Goal: Task Accomplishment & Management: Manage account settings

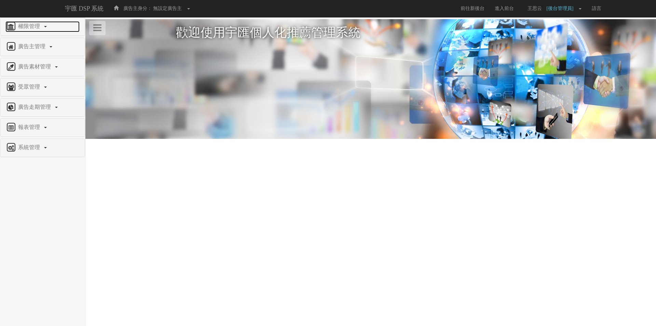
click at [36, 25] on span "權限管理" at bounding box center [29, 26] width 27 height 6
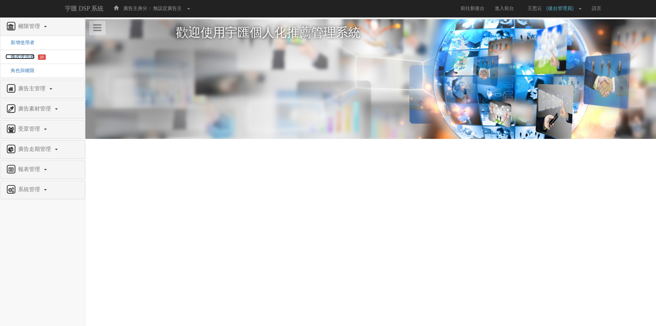
click at [27, 55] on span "修改使用者" at bounding box center [19, 56] width 29 height 5
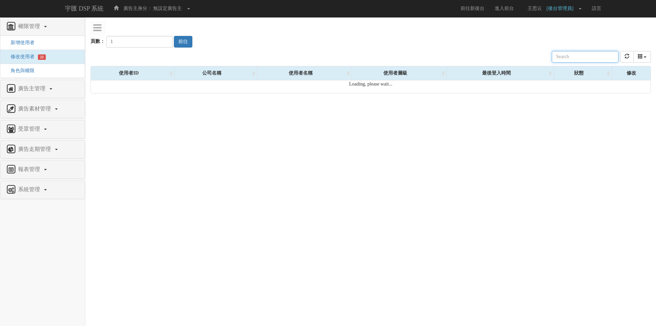
click at [576, 58] on input "text" at bounding box center [585, 57] width 67 height 12
paste input "[EMAIL_ADDRESS][DOMAIN_NAME]"
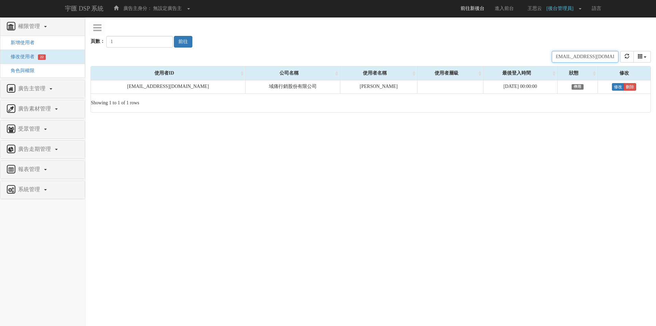
type input "[EMAIL_ADDRESS][DOMAIN_NAME]"
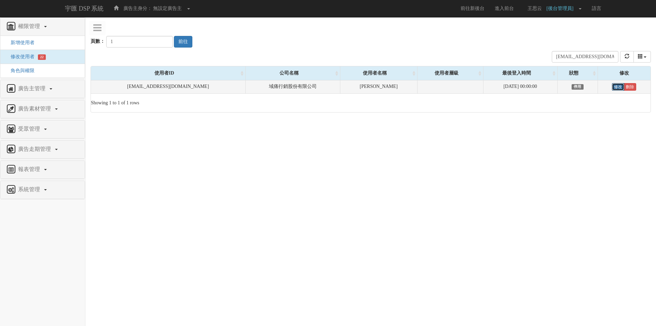
click at [616, 85] on link "修改" at bounding box center [618, 87] width 12 height 8
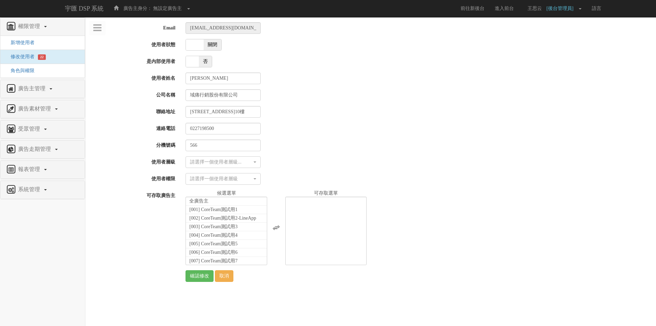
select select
click at [210, 45] on span "關閉" at bounding box center [213, 44] width 18 height 11
checkbox input "true"
click at [215, 165] on div "請選擇一個使用者層級..." at bounding box center [221, 161] width 62 height 7
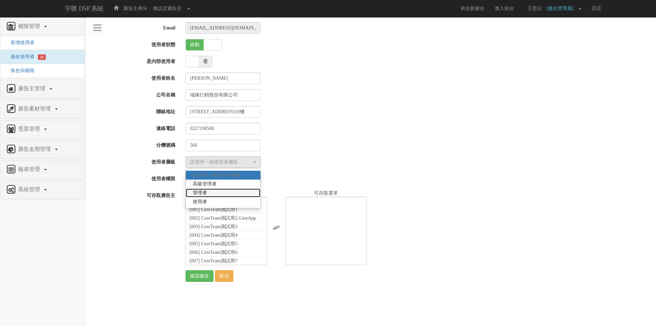
click at [224, 194] on link "管理者" at bounding box center [223, 192] width 74 height 9
select select "Manager"
click at [229, 179] on div "請選擇一個使用者層級" at bounding box center [221, 178] width 62 height 7
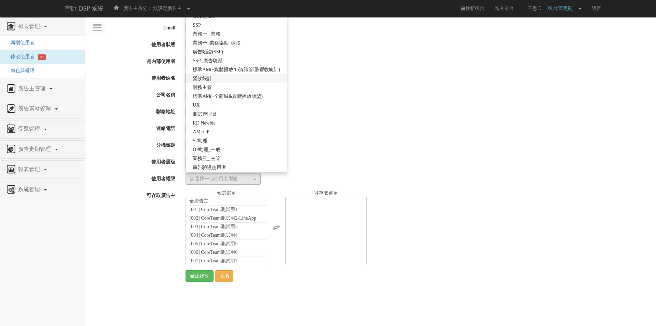
scroll to position [121, 0]
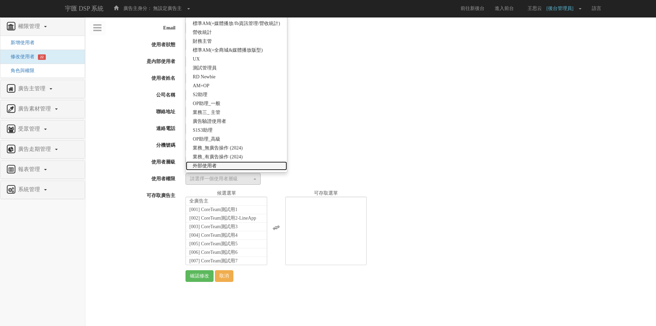
click at [213, 163] on span "外部使用者" at bounding box center [205, 165] width 24 height 7
select select "69"
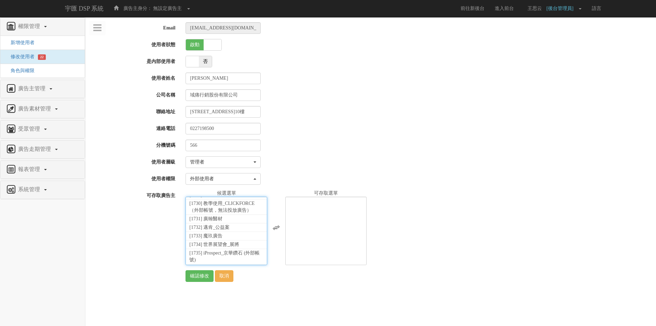
scroll to position [15210, 0]
click at [226, 263] on li "[1736] 域動行銷_Hami go (外部帳號)" at bounding box center [226, 270] width 81 height 15
select select "1736"
click at [190, 274] on input "確認修改" at bounding box center [199, 276] width 28 height 12
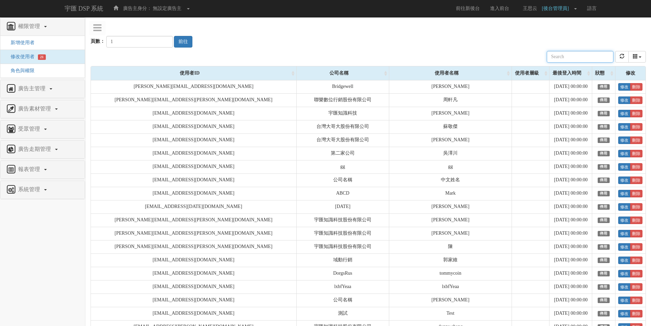
click at [580, 52] on input "text" at bounding box center [579, 57] width 67 height 12
paste input "matt@clickforce.com.tw"
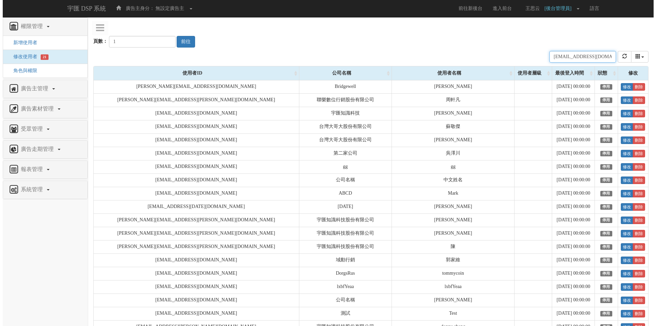
scroll to position [0, 2]
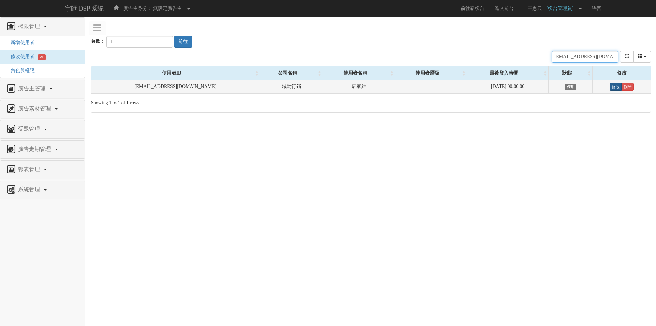
type input "matt@clickforce.com.tw"
click at [610, 86] on link "修改" at bounding box center [615, 87] width 12 height 8
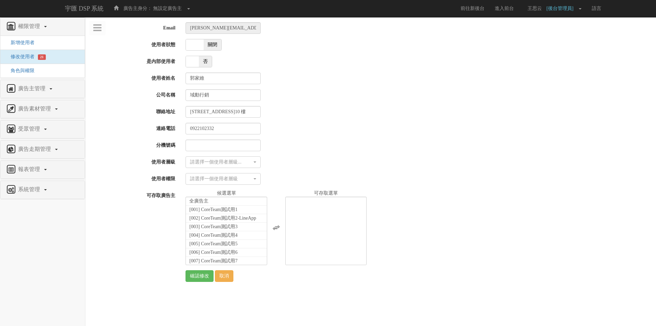
select select
click at [212, 44] on span "關閉" at bounding box center [213, 44] width 18 height 11
checkbox input "true"
click at [214, 158] on button "請選擇一個使用者層級..." at bounding box center [222, 162] width 75 height 12
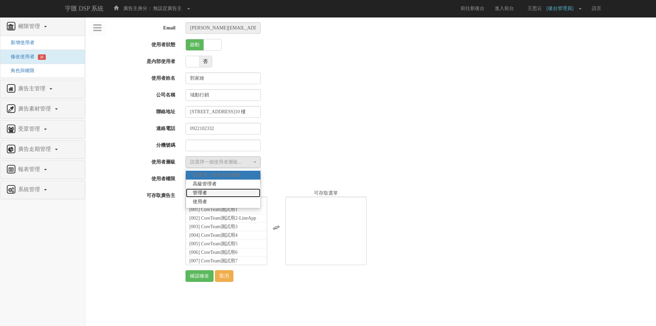
click at [226, 195] on link "管理者" at bounding box center [223, 192] width 74 height 9
select select "Manager"
click at [224, 175] on button "請選擇一個使用者層級" at bounding box center [222, 179] width 75 height 12
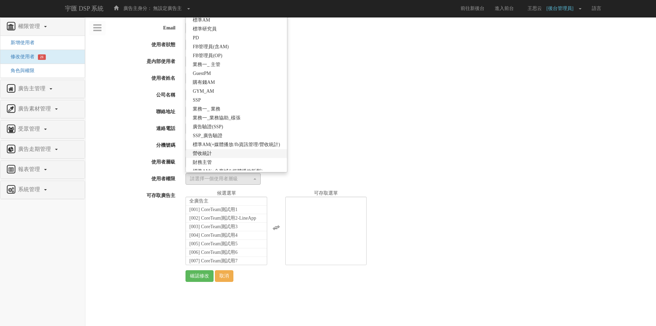
scroll to position [121, 0]
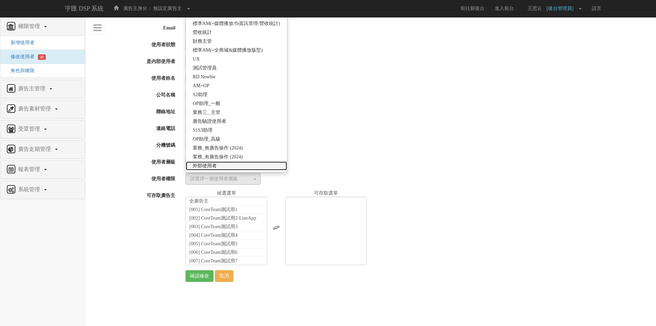
click at [228, 165] on link "外部使用者" at bounding box center [236, 165] width 101 height 9
select select "69"
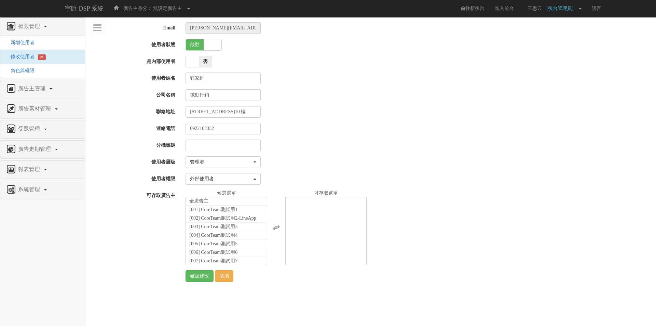
click at [291, 170] on div "Email matt@clickforce.com.tw 使用者狀態 啟動 關閉 是內部使用者 是 否 使用者姓名 郭家維 公司名稱 域動行銷 聯絡地址 台北…" at bounding box center [371, 151] width 560 height 259
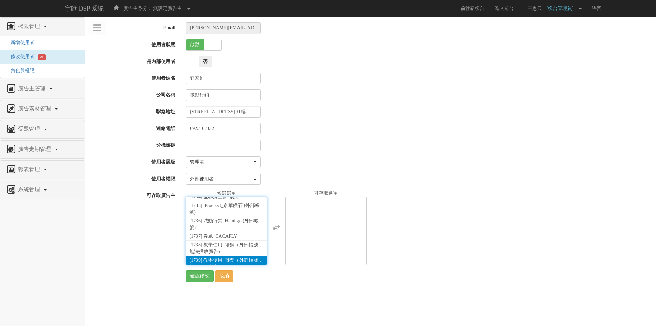
scroll to position [15244, 0]
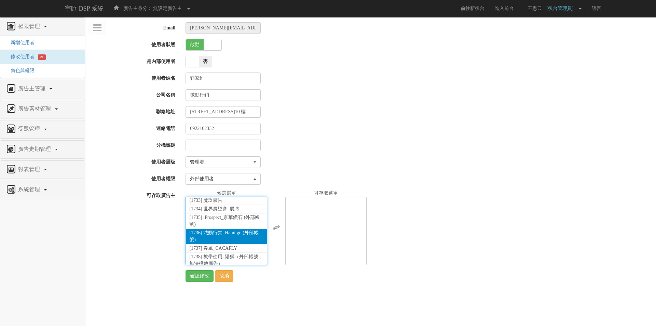
click at [232, 230] on span "[1736] 域動行銷_Hami go (外部帳號)" at bounding box center [223, 236] width 69 height 12
select select "1736"
click at [389, 193] on div "全廣告主 [001] CoreTeam測試用1 [002] CoreTeam測試用2-LineApp [003] CoreTeam測試用3 [004] Cor…" at bounding box center [417, 227] width 475 height 75
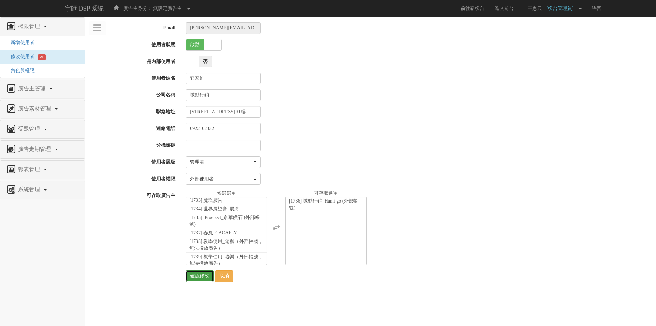
click at [192, 277] on input "確認修改" at bounding box center [199, 276] width 28 height 12
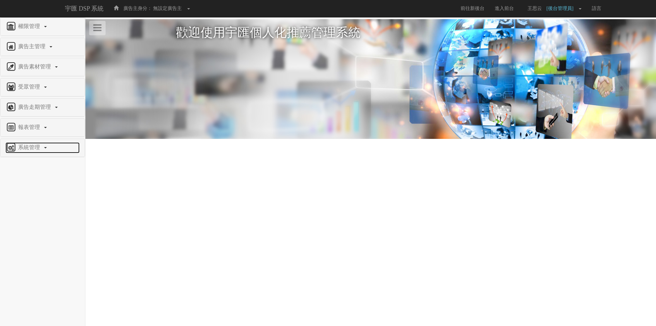
click at [40, 146] on span "系統管理" at bounding box center [29, 147] width 27 height 6
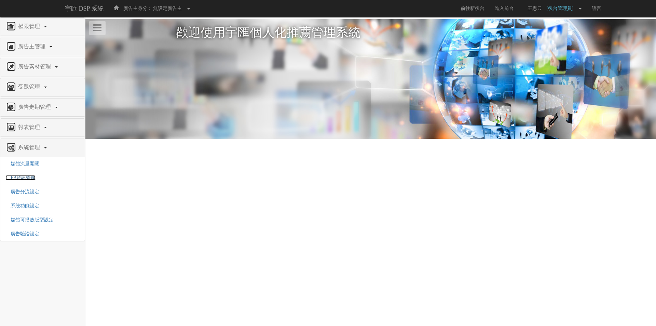
click at [26, 178] on span "FB資訊管理" at bounding box center [20, 177] width 30 height 5
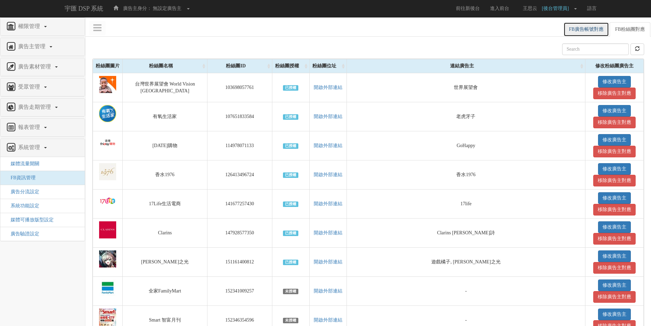
click at [589, 28] on link "FB廣告帳號對應" at bounding box center [585, 29] width 45 height 14
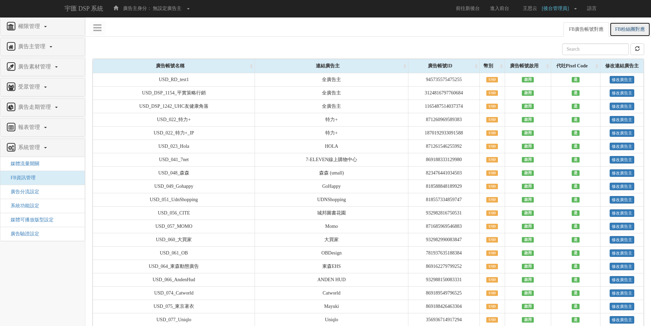
click at [634, 27] on link "FB粉絲團對應" at bounding box center [629, 29] width 41 height 14
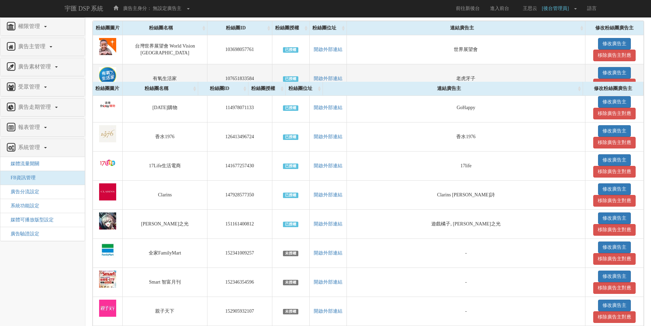
scroll to position [102, 0]
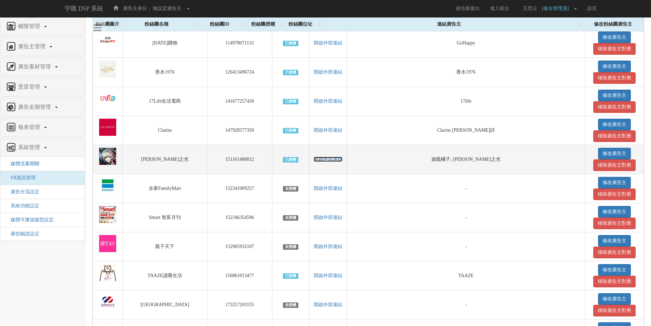
click at [314, 160] on link "開啟外部連結" at bounding box center [328, 158] width 29 height 5
